Goal: Task Accomplishment & Management: Manage account settings

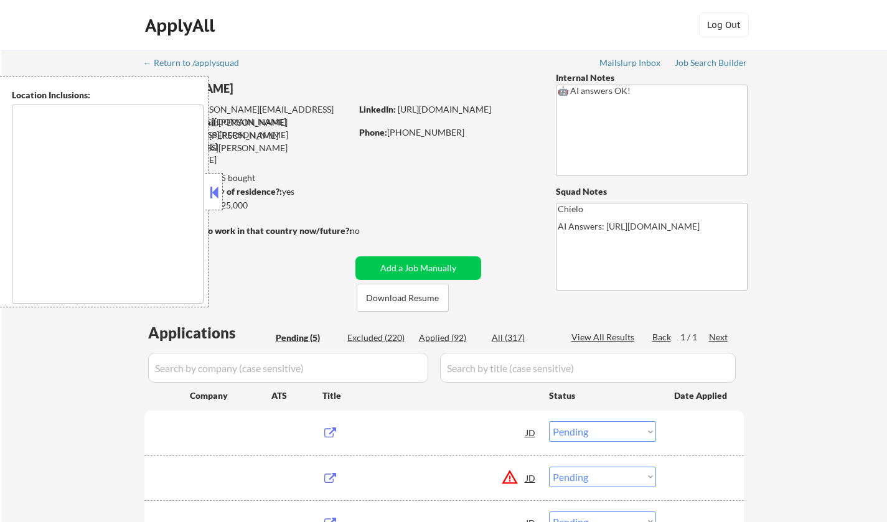
select select ""pending""
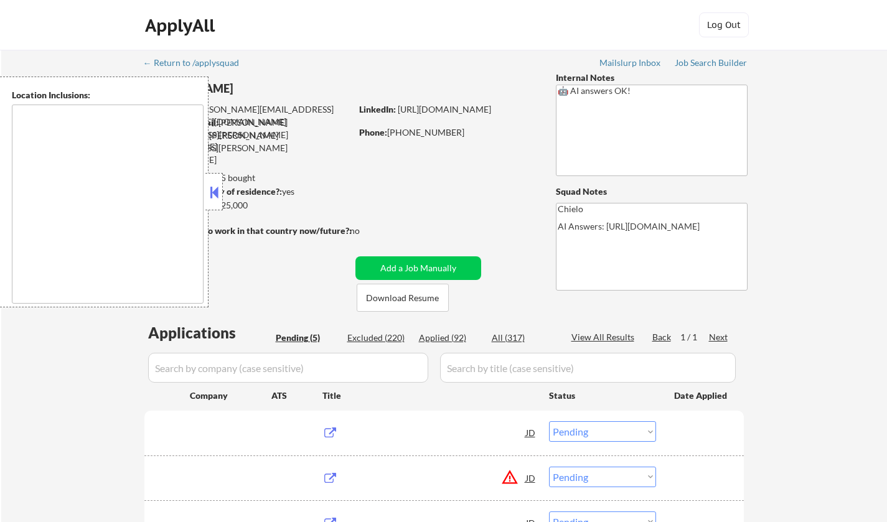
type textarea "[GEOGRAPHIC_DATA], [GEOGRAPHIC_DATA] [GEOGRAPHIC_DATA], [GEOGRAPHIC_DATA] [GEOG…"
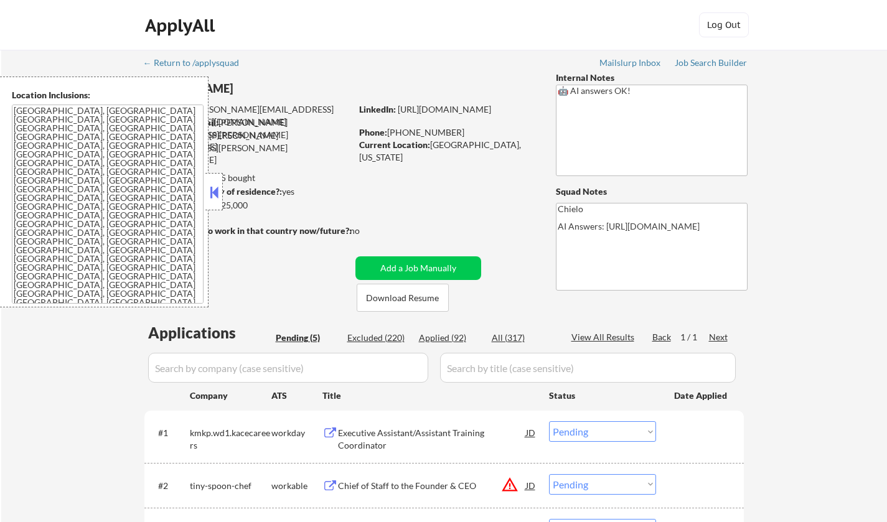
drag, startPoint x: 211, startPoint y: 193, endPoint x: 201, endPoint y: 105, distance: 88.4
click at [211, 193] on button at bounding box center [214, 192] width 14 height 19
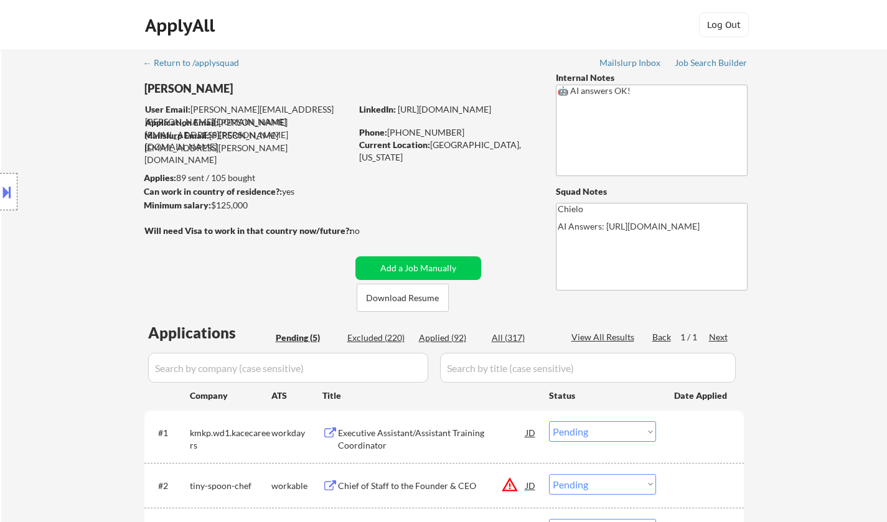
click at [0, 193] on button at bounding box center [7, 192] width 14 height 21
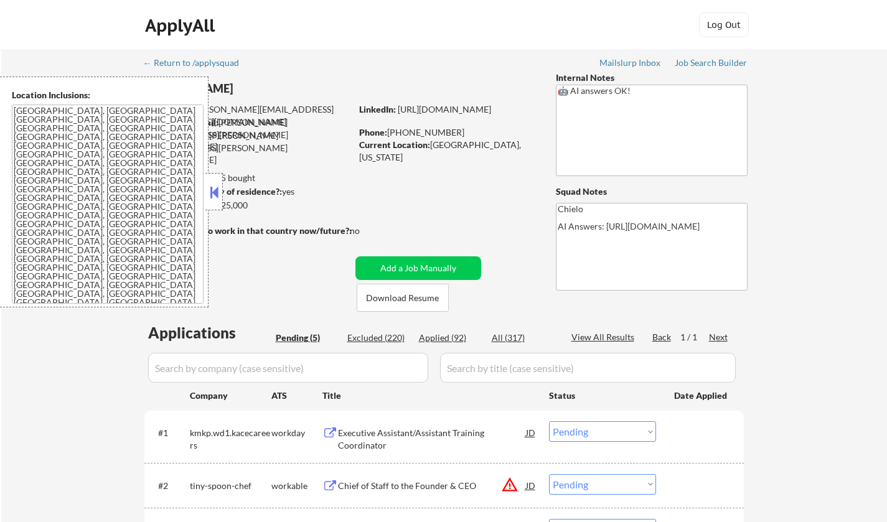
drag, startPoint x: 210, startPoint y: 204, endPoint x: 203, endPoint y: 78, distance: 125.4
click at [213, 195] on div at bounding box center [213, 191] width 17 height 37
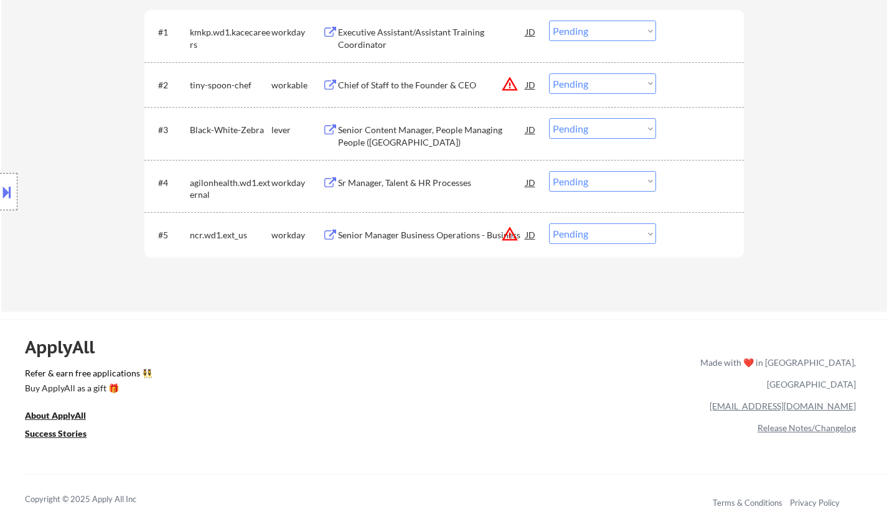
scroll to position [436, 0]
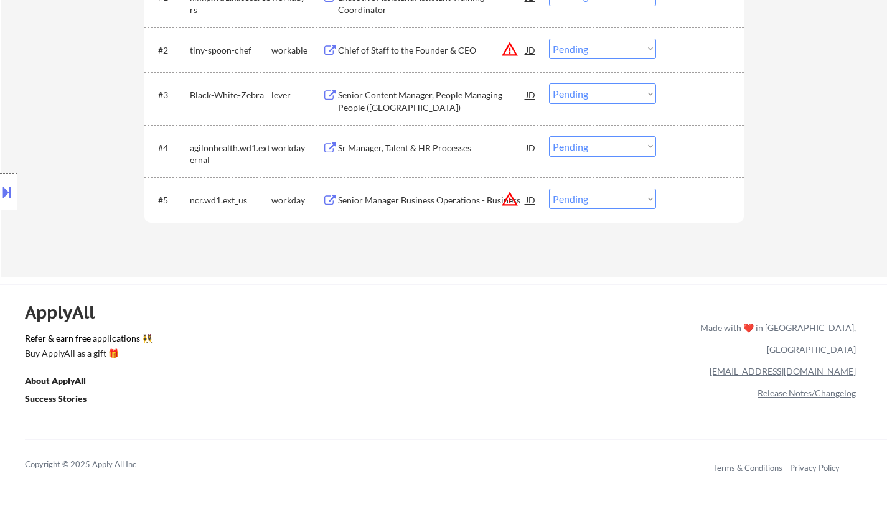
click at [597, 151] on select "Choose an option... Pending Applied Excluded (Questions) Excluded (Expired) Exc…" at bounding box center [602, 146] width 107 height 21
click at [549, 136] on select "Choose an option... Pending Applied Excluded (Questions) Excluded (Expired) Exc…" at bounding box center [602, 146] width 107 height 21
select select ""pending""
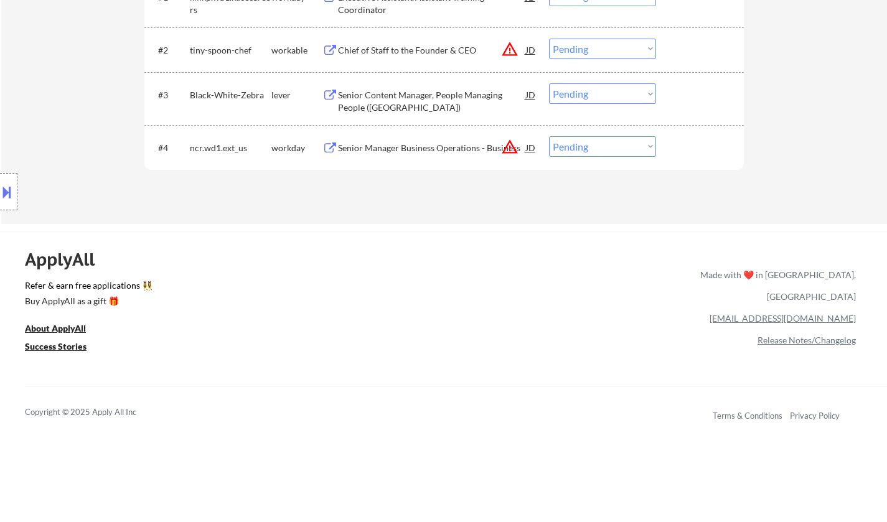
click at [5, 178] on div at bounding box center [8, 191] width 17 height 37
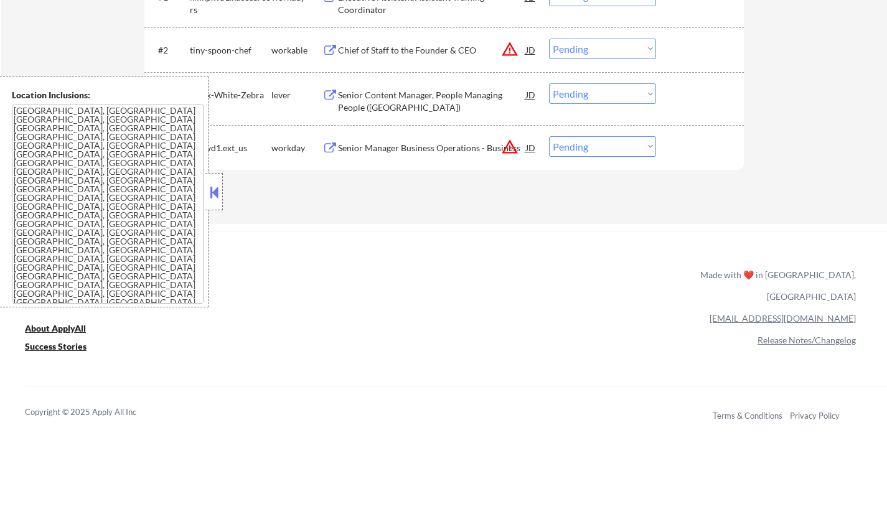
click at [414, 280] on div "ApplyAll Refer & earn free applications 👯‍♀️ Buy ApplyAll as a gift 🎁 About App…" at bounding box center [443, 338] width 887 height 197
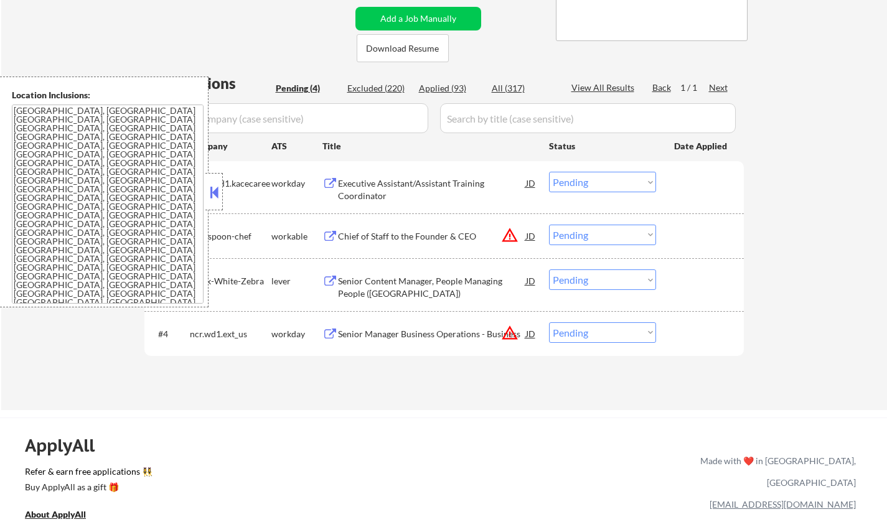
scroll to position [249, 0]
click at [533, 239] on div "JD" at bounding box center [531, 236] width 12 height 22
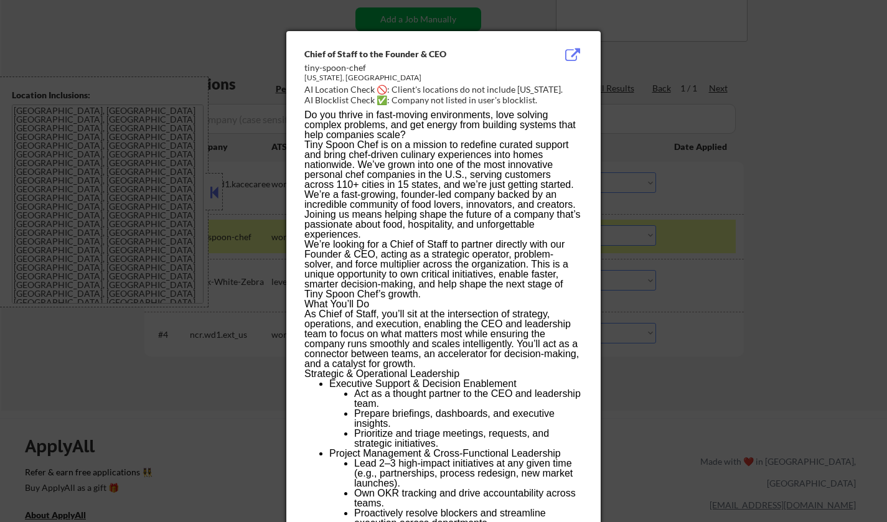
click at [706, 341] on div at bounding box center [443, 261] width 887 height 522
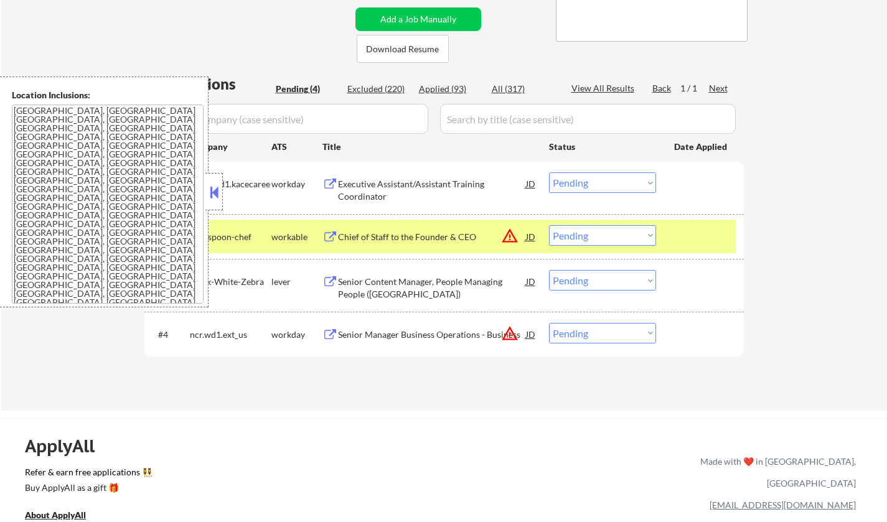
drag, startPoint x: 633, startPoint y: 233, endPoint x: 640, endPoint y: 243, distance: 12.6
click at [633, 233] on select "Choose an option... Pending Applied Excluded (Questions) Excluded (Expired) Exc…" at bounding box center [602, 235] width 107 height 21
click at [549, 225] on select "Choose an option... Pending Applied Excluded (Questions) Excluded (Expired) Exc…" at bounding box center [602, 235] width 107 height 21
click at [212, 194] on button at bounding box center [214, 192] width 14 height 19
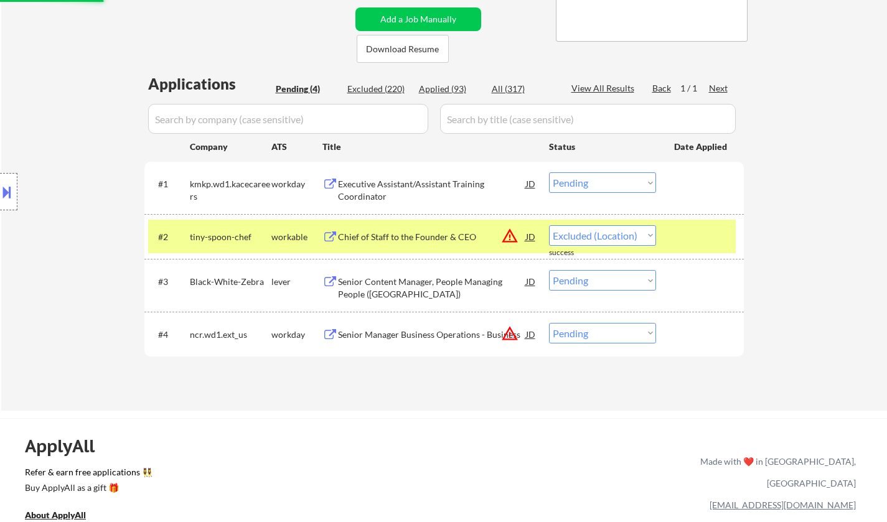
select select ""pending""
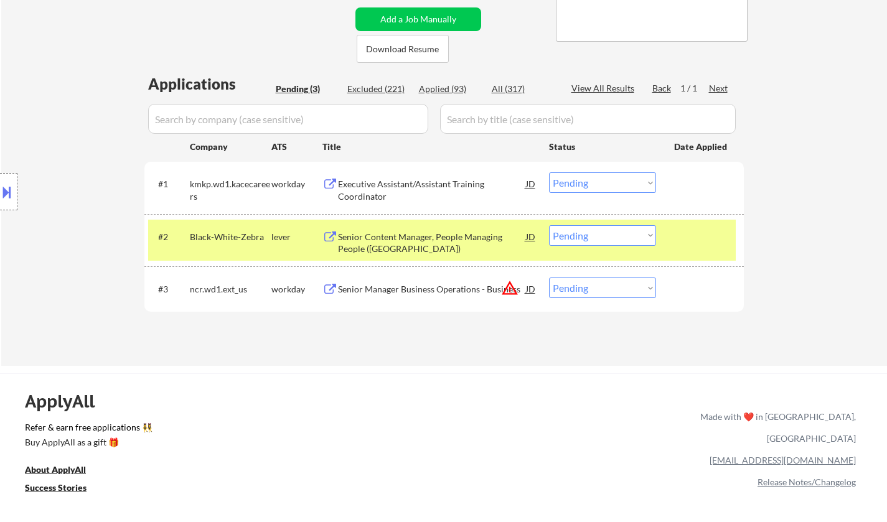
click at [530, 286] on div "JD" at bounding box center [531, 289] width 12 height 22
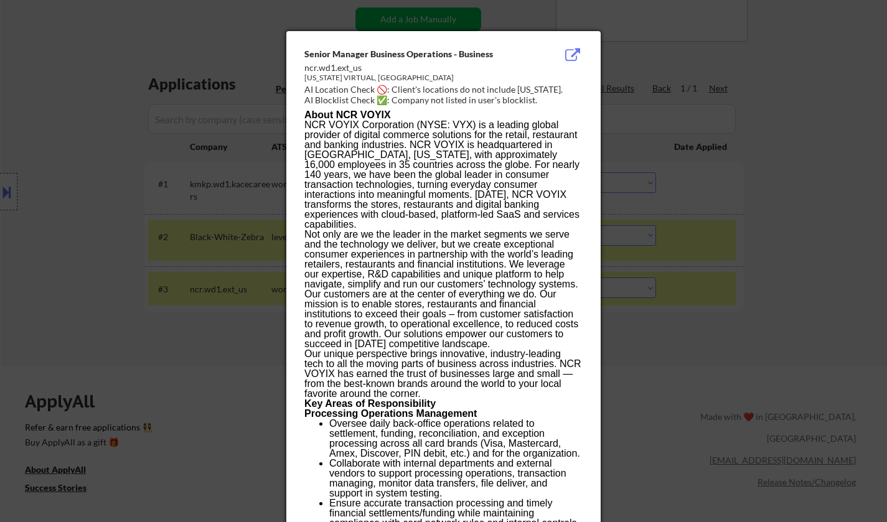
click at [773, 338] on div at bounding box center [443, 261] width 887 height 522
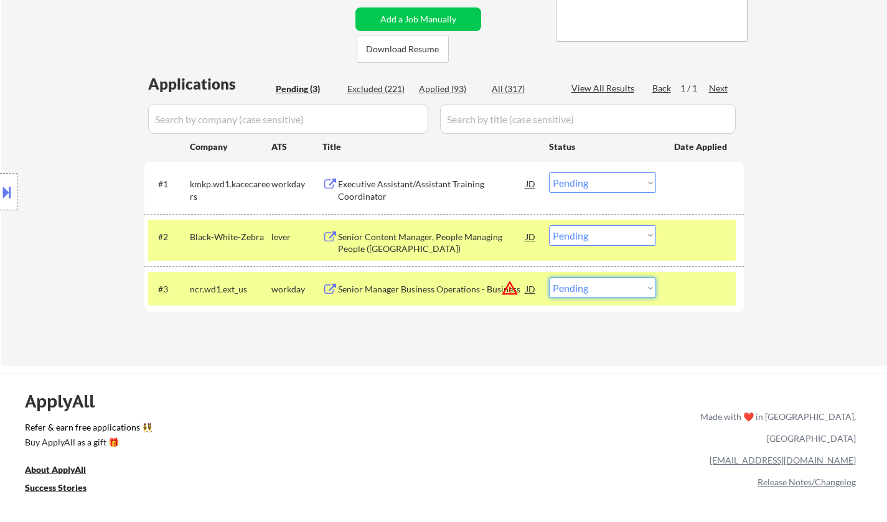
click at [627, 283] on select "Choose an option... Pending Applied Excluded (Questions) Excluded (Expired) Exc…" at bounding box center [602, 288] width 107 height 21
select select ""excluded__location_""
click at [549, 278] on select "Choose an option... Pending Applied Excluded (Questions) Excluded (Expired) Exc…" at bounding box center [602, 288] width 107 height 21
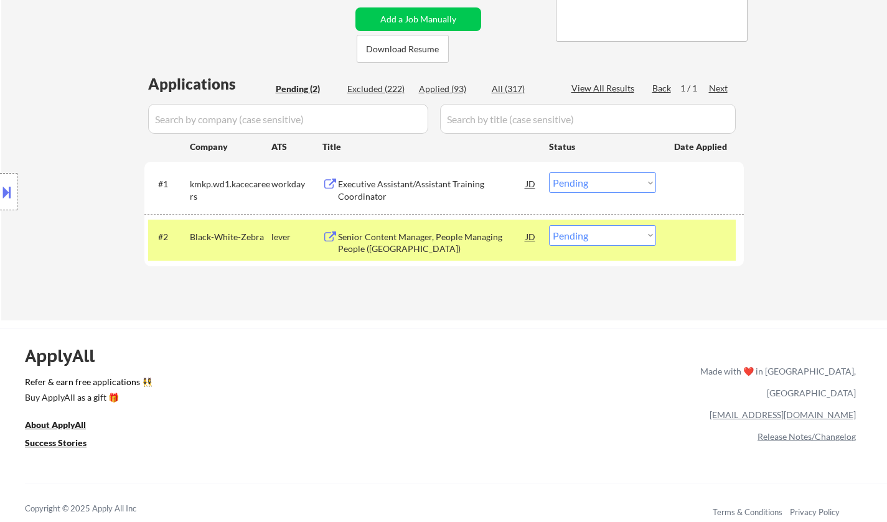
click at [465, 229] on div "Senior Content Manager, People Managing People ([GEOGRAPHIC_DATA])" at bounding box center [432, 240] width 188 height 30
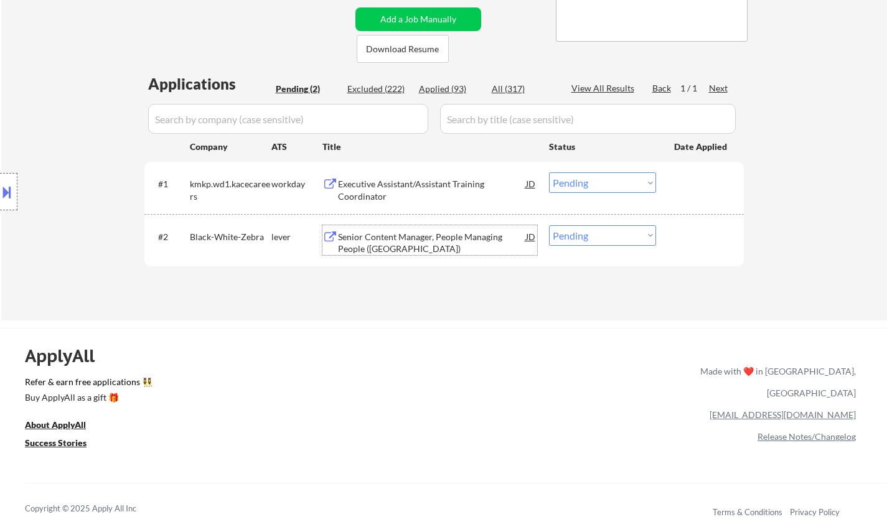
drag, startPoint x: 605, startPoint y: 234, endPoint x: 627, endPoint y: 242, distance: 23.6
click at [610, 234] on select "Choose an option... Pending Applied Excluded (Questions) Excluded (Expired) Exc…" at bounding box center [602, 235] width 107 height 21
select select ""excluded__bad_match_""
click at [549, 225] on select "Choose an option... Pending Applied Excluded (Questions) Excluded (Expired) Exc…" at bounding box center [602, 235] width 107 height 21
